Goal: Information Seeking & Learning: Learn about a topic

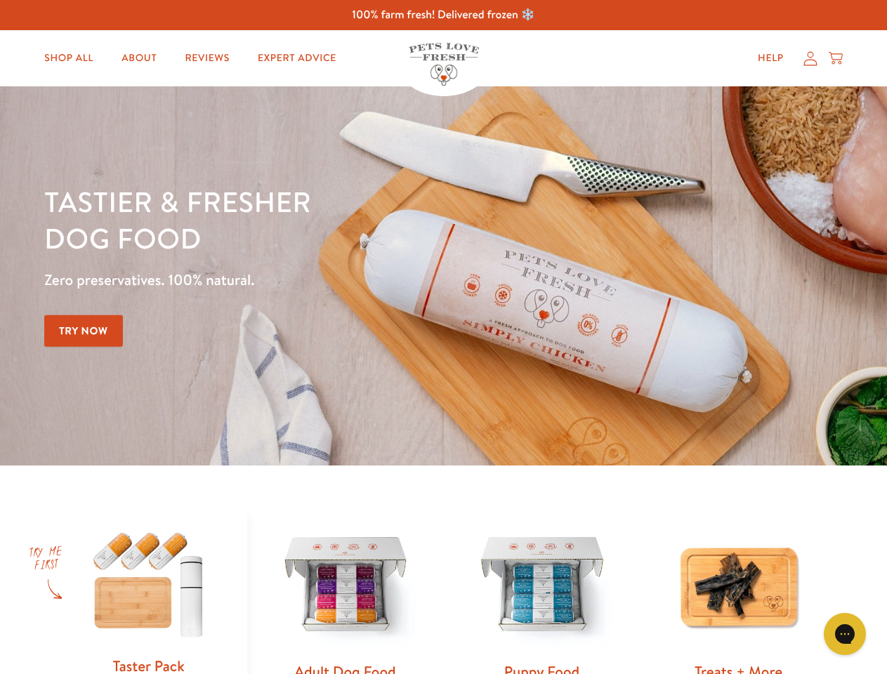
click at [443, 337] on div "Tastier & fresher dog food Zero preservatives. 100% natural. Try Now" at bounding box center [310, 275] width 533 height 185
click at [845, 634] on icon "Gorgias live chat" at bounding box center [844, 633] width 13 height 13
